Goal: Information Seeking & Learning: Learn about a topic

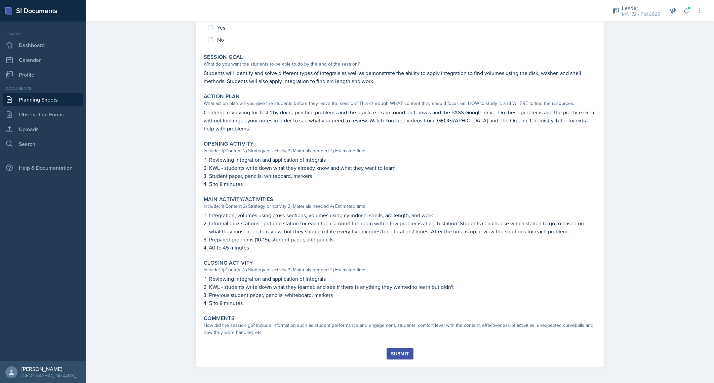
scroll to position [104, 0]
click at [142, 217] on div "Planning Sheets [DATE] Planning Sheet [DATE] [PERSON_NAME] MA 172 Fall 2025 Edi…" at bounding box center [400, 149] width 628 height 470
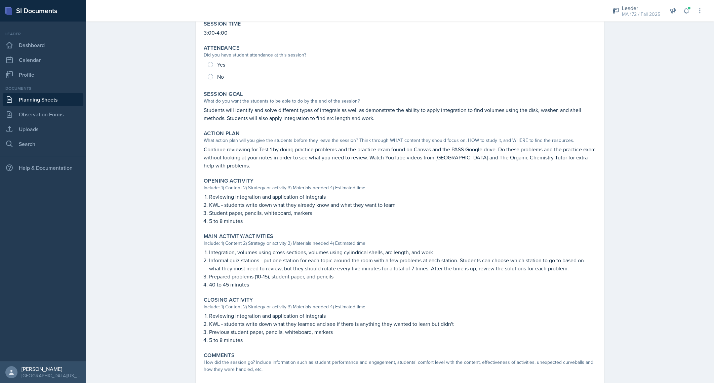
scroll to position [54, 0]
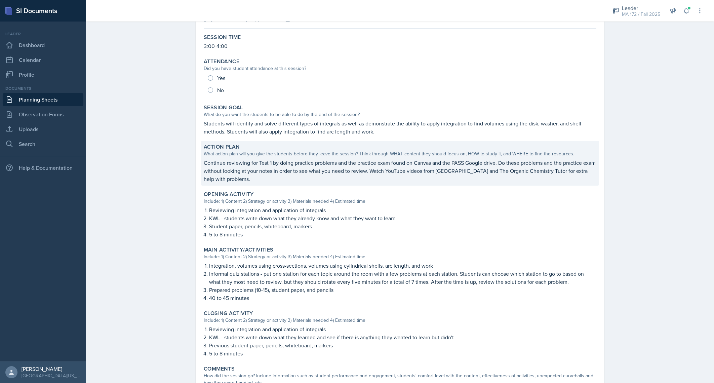
click at [247, 166] on p "Continue reviewing for Test 1 by doing practice problems and the practice exam …" at bounding box center [400, 171] width 393 height 24
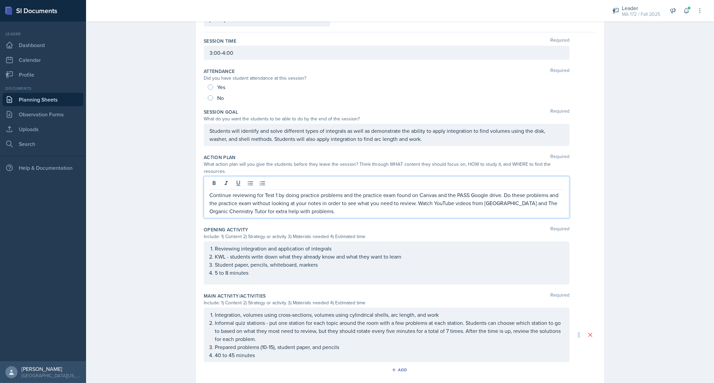
click at [299, 176] on div "Continue reviewing for Test 1 by doing practice problems and the practice exam …" at bounding box center [387, 197] width 366 height 42
click at [299, 179] on div at bounding box center [387, 184] width 354 height 11
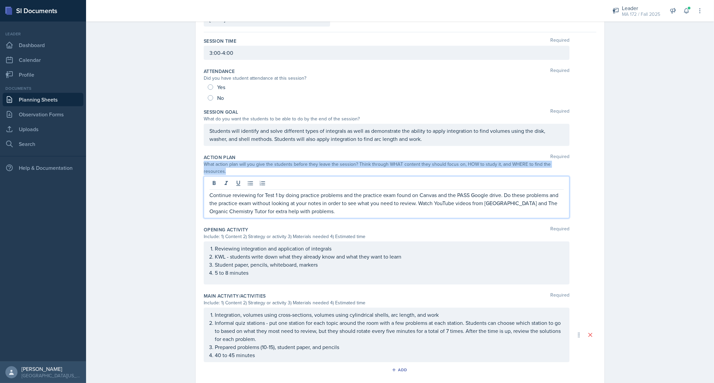
click at [299, 179] on div at bounding box center [387, 184] width 354 height 11
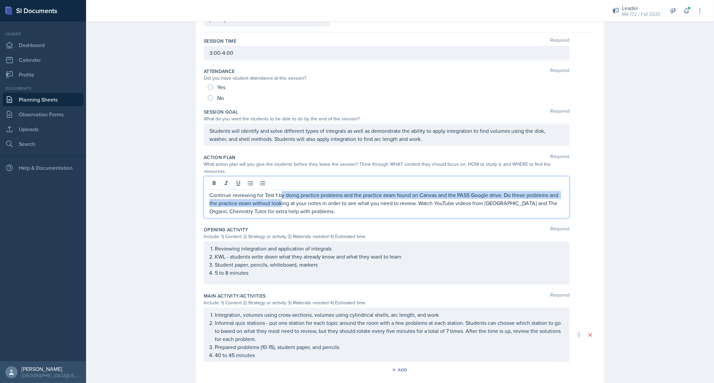
drag, startPoint x: 299, startPoint y: 173, endPoint x: 278, endPoint y: 191, distance: 27.6
click at [278, 191] on p "Continue reviewing for Test 1 by doing practice problems and the practice exam …" at bounding box center [387, 203] width 354 height 24
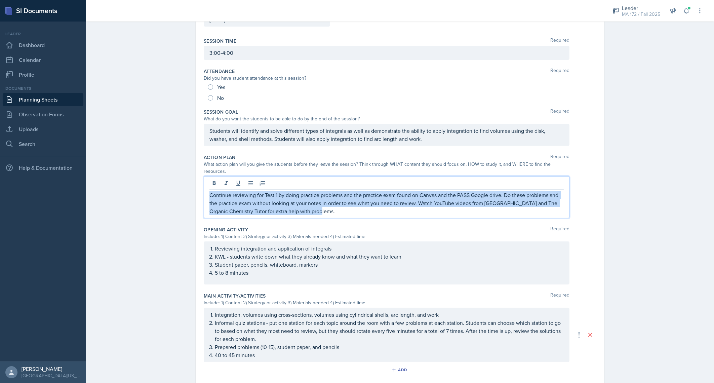
click at [278, 191] on p "Continue reviewing for Test 1 by doing practice problems and the practice exam …" at bounding box center [387, 203] width 354 height 24
copy p "Continue reviewing for Test 1 by doing practice problems and the practice exam …"
